Goal: Participate in discussion

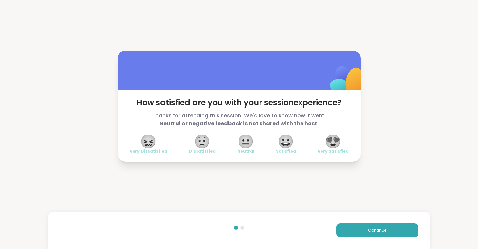
click at [331, 142] on span "😍" at bounding box center [333, 142] width 16 height 12
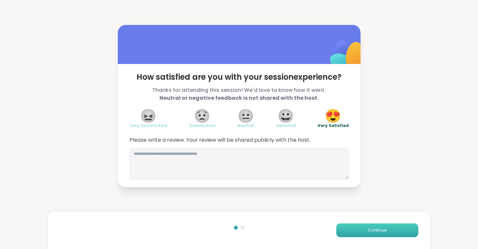
click at [357, 230] on button "Continue" at bounding box center [378, 231] width 82 height 14
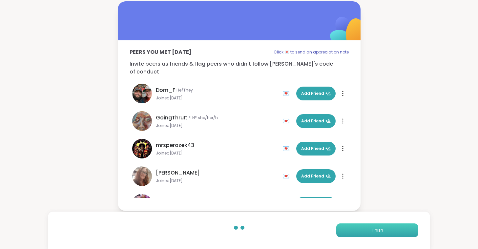
click at [357, 230] on button "Finish" at bounding box center [378, 231] width 82 height 14
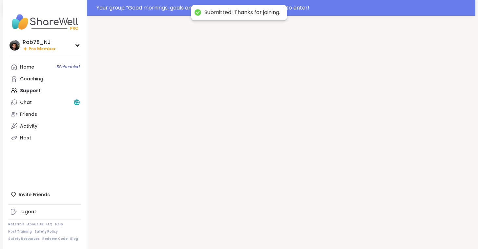
click at [357, 230] on div at bounding box center [281, 140] width 389 height 249
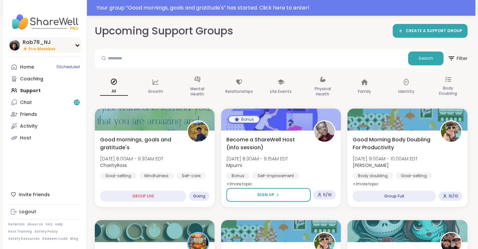
click at [35, 40] on div "Rob78_NJ" at bounding box center [39, 42] width 33 height 7
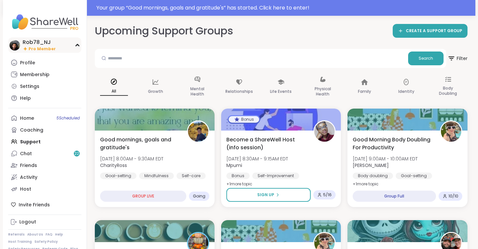
click at [56, 49] on div "Rob78_NJ Pro Member" at bounding box center [44, 44] width 73 height 15
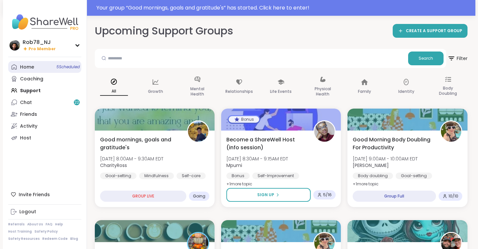
click at [70, 68] on span "5 Scheduled" at bounding box center [67, 66] width 23 height 5
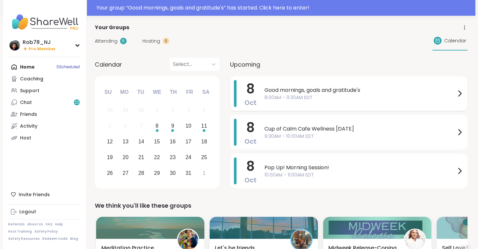
click at [315, 94] on span "Good mornings, goals and gratitude's" at bounding box center [360, 90] width 191 height 8
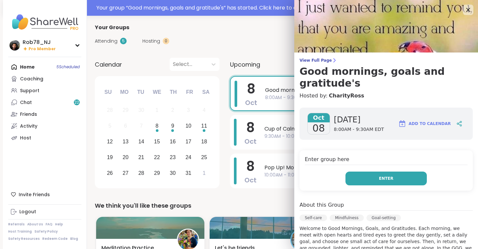
click at [381, 176] on span "Enter" at bounding box center [386, 179] width 14 height 6
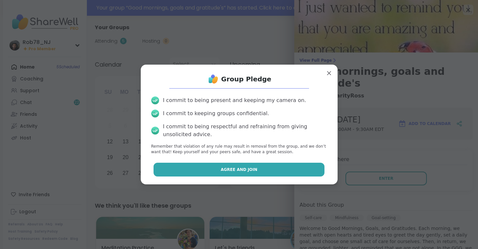
click at [265, 176] on button "Agree and Join" at bounding box center [239, 170] width 171 height 14
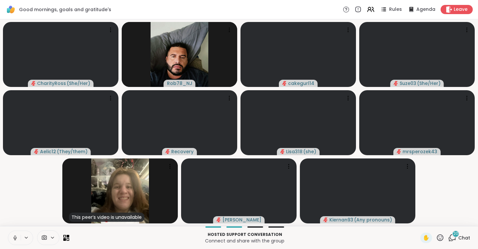
click at [11, 234] on button at bounding box center [14, 238] width 12 height 14
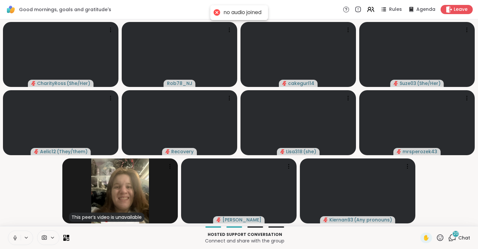
click at [14, 239] on icon at bounding box center [14, 238] width 3 height 2
click at [51, 239] on icon at bounding box center [52, 238] width 5 height 6
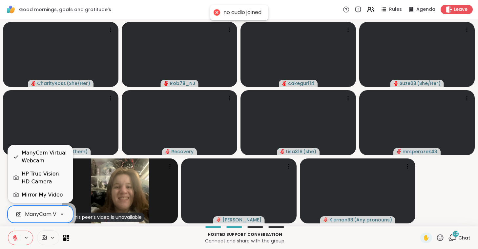
click at [50, 211] on div "ManyCam Virtual Webcam" at bounding box center [60, 215] width 70 height 8
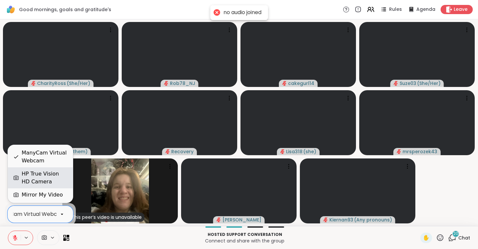
click at [45, 177] on div "HP True Vision HD Camera" at bounding box center [45, 178] width 46 height 16
